Goal: Check status: Check status

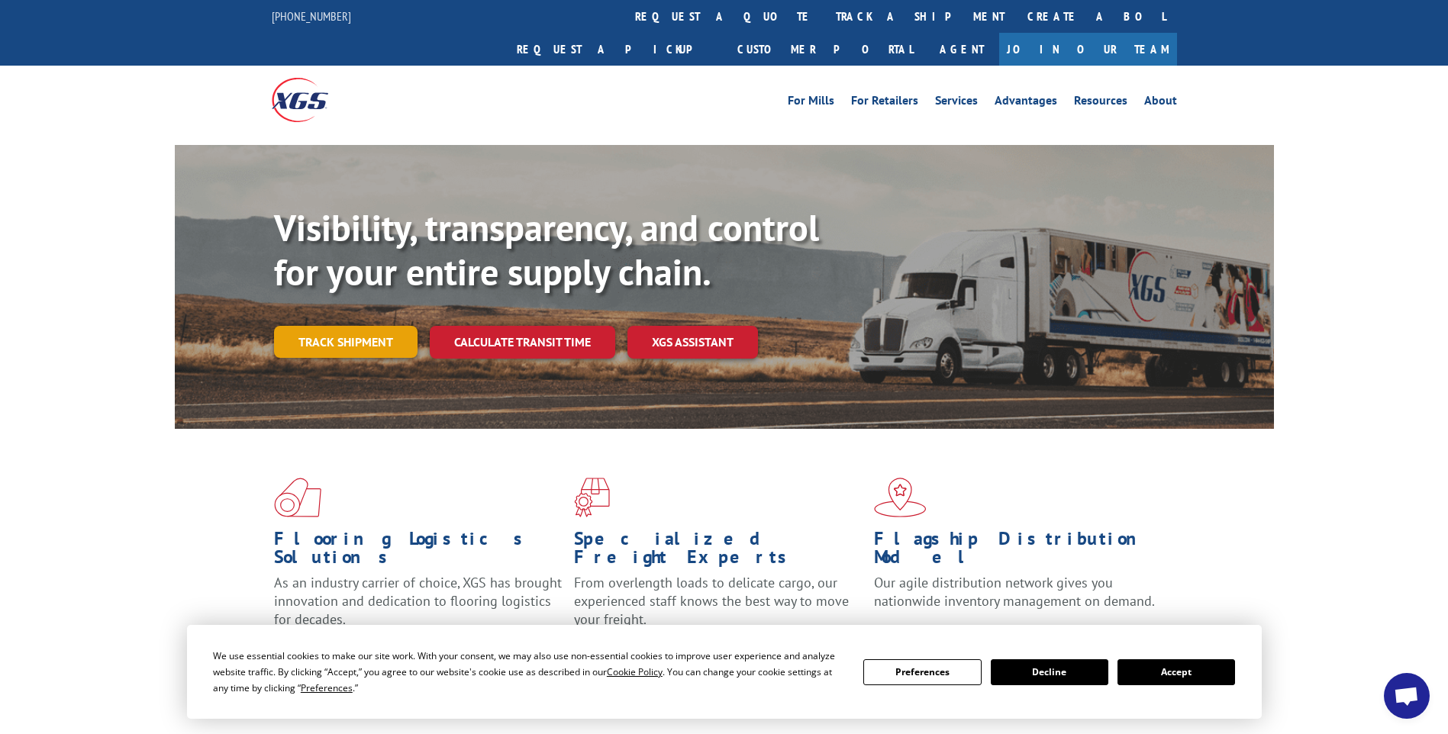
click at [343, 326] on link "Track shipment" at bounding box center [345, 342] width 143 height 32
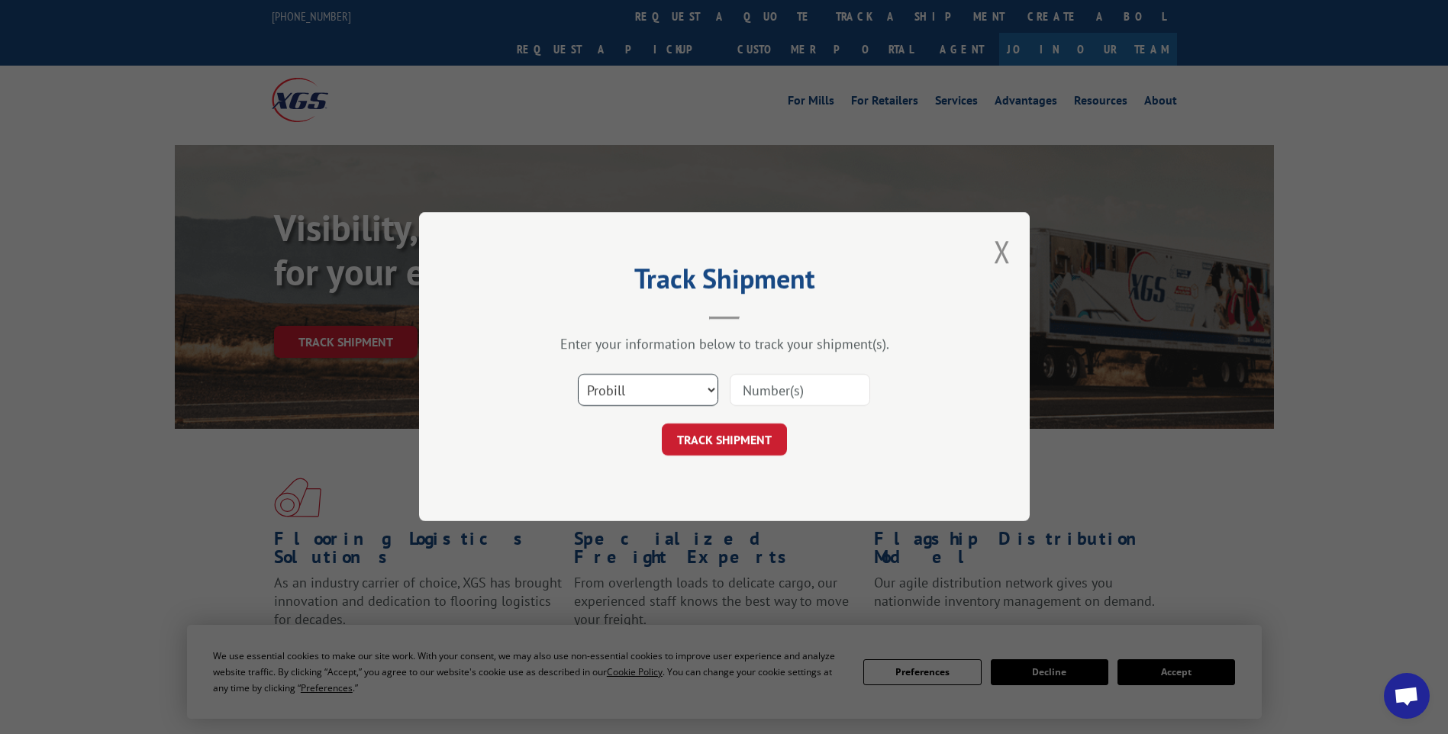
click at [708, 388] on select "Select category... Probill BOL PO" at bounding box center [648, 391] width 140 height 32
select select "bol"
click at [578, 375] on select "Select category... Probill BOL PO" at bounding box center [648, 391] width 140 height 32
click at [781, 387] on input at bounding box center [800, 391] width 140 height 32
type input "7046579"
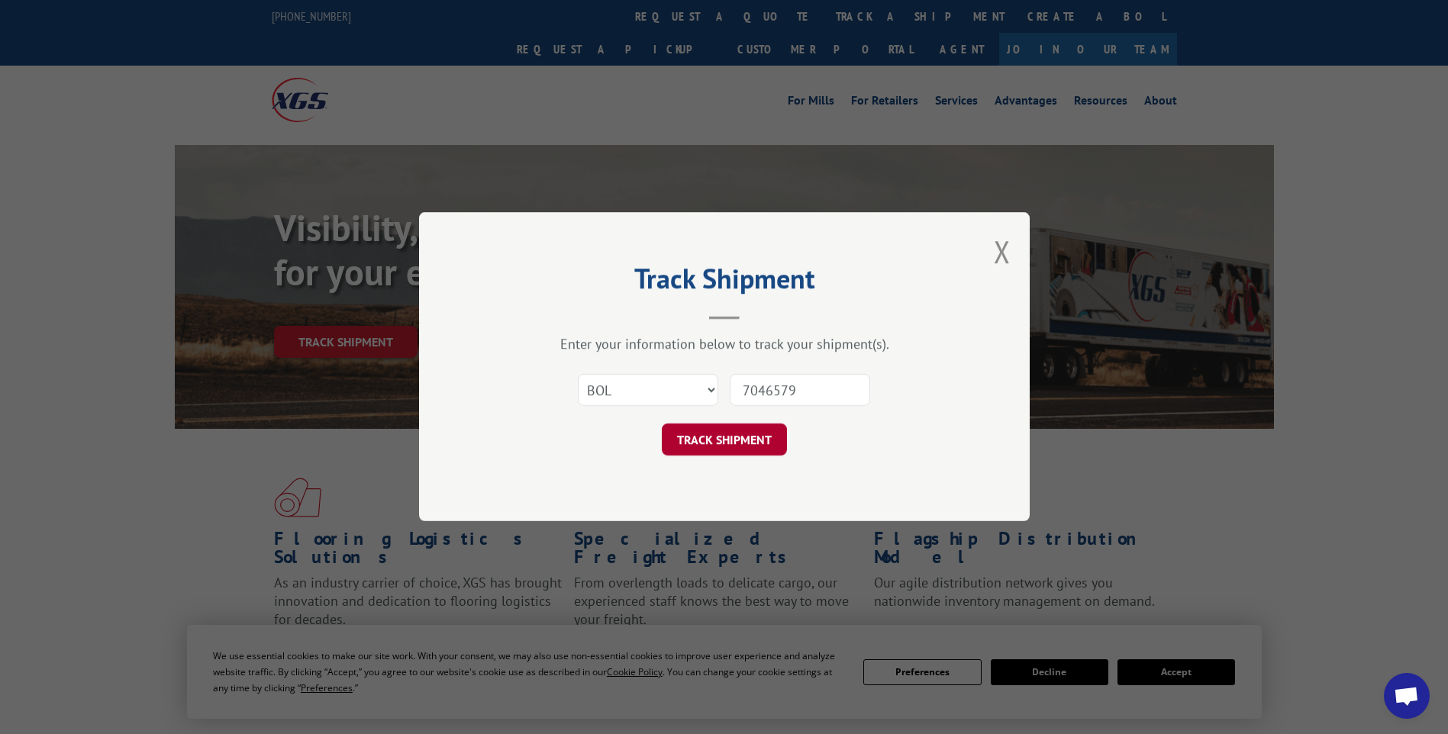
click at [716, 443] on button "TRACK SHIPMENT" at bounding box center [724, 440] width 125 height 32
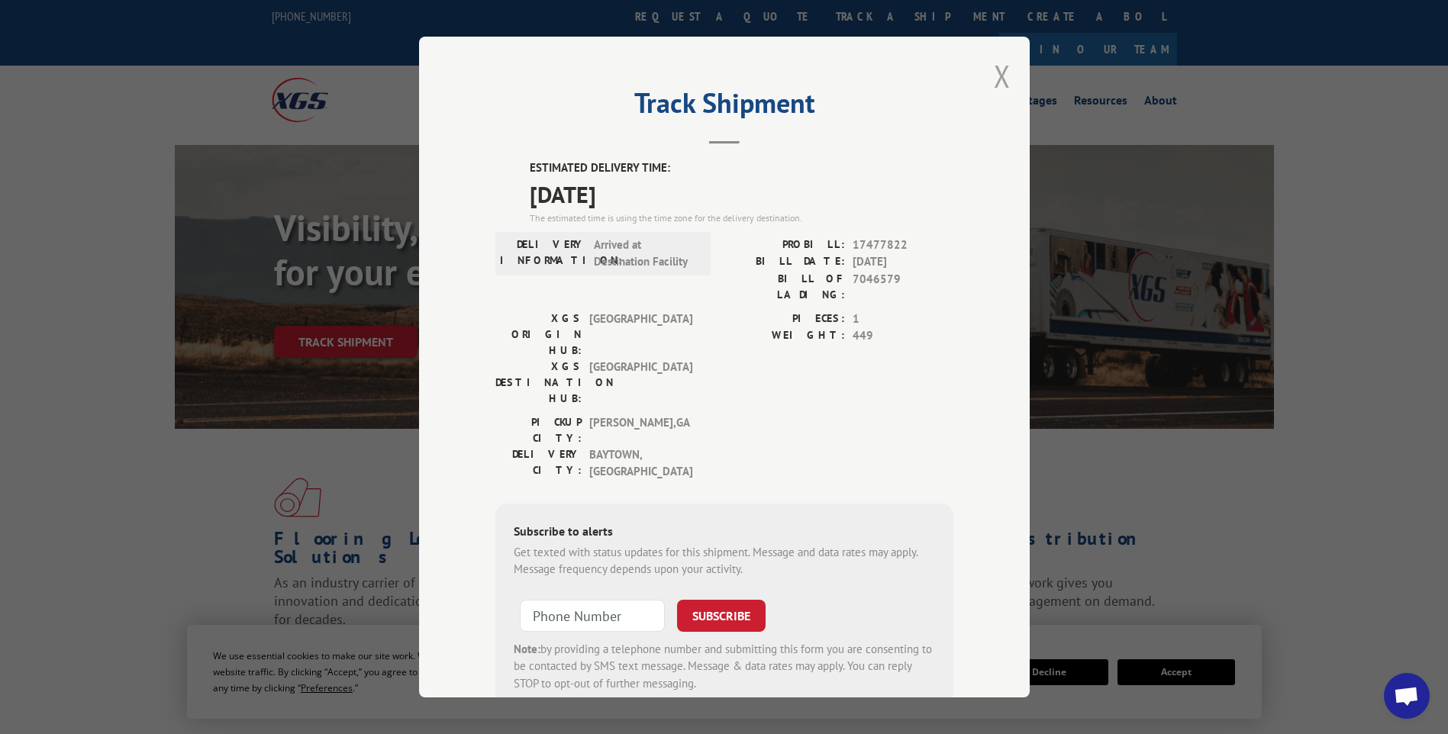
click at [994, 75] on button "Close modal" at bounding box center [1002, 76] width 17 height 40
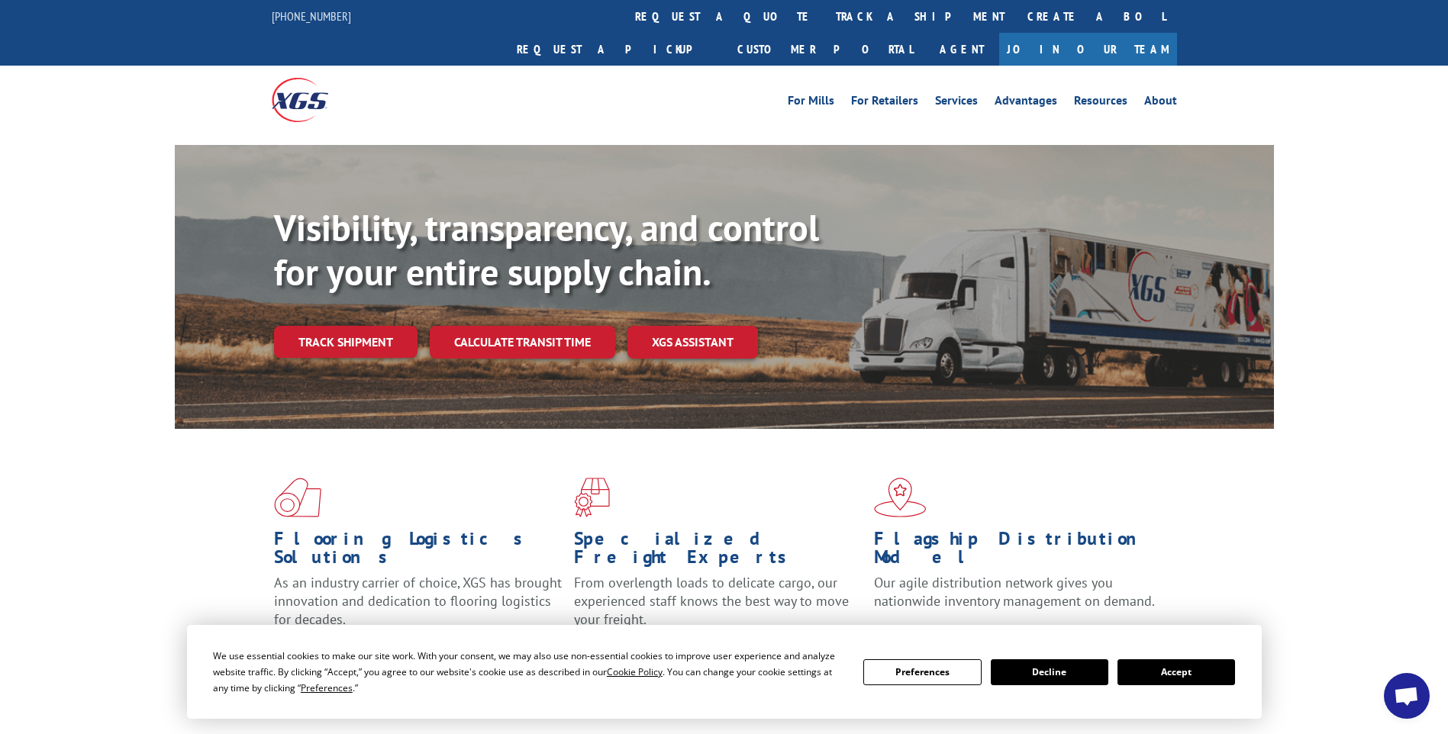
click at [1061, 669] on button "Decline" at bounding box center [1049, 672] width 118 height 26
